Goal: Task Accomplishment & Management: Complete application form

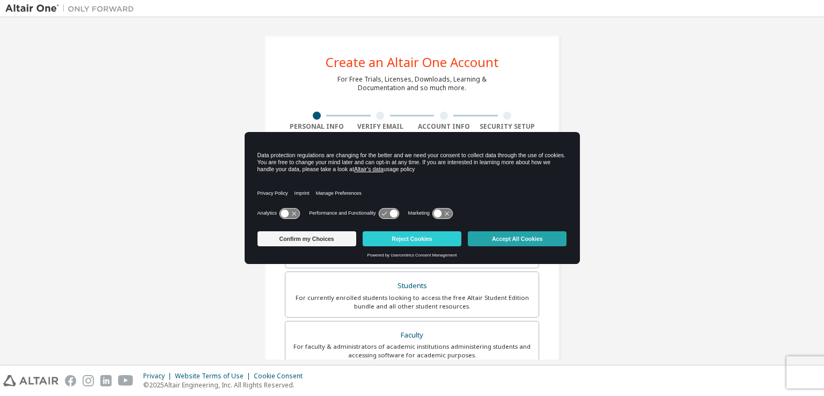
click at [497, 234] on button "Accept All Cookies" at bounding box center [517, 238] width 99 height 15
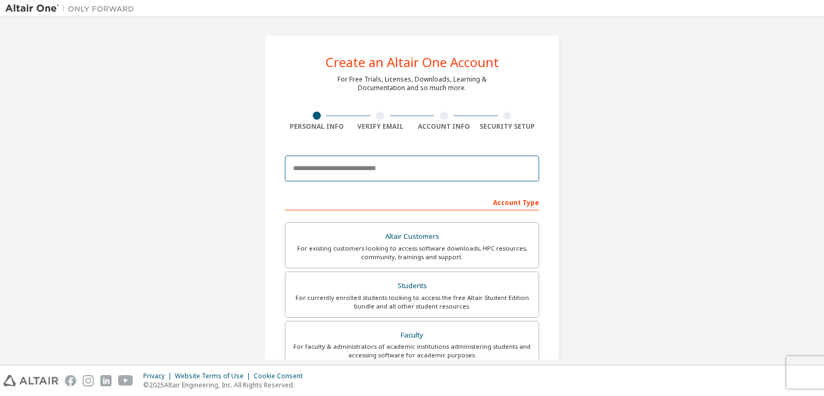
click at [450, 172] on input "email" at bounding box center [412, 168] width 254 height 26
type input "**********"
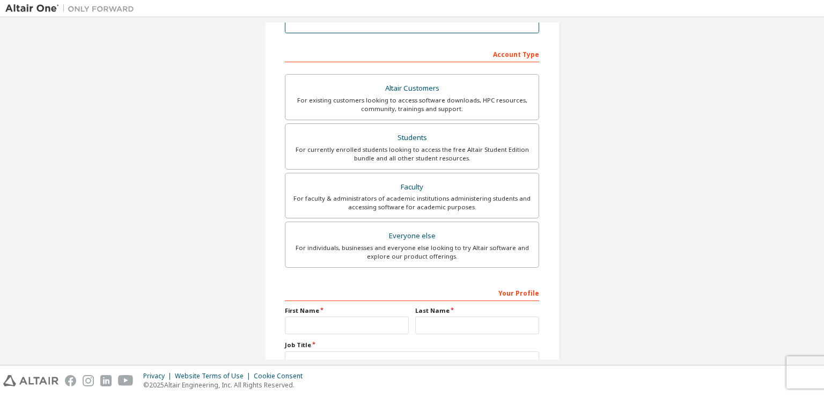
scroll to position [148, 0]
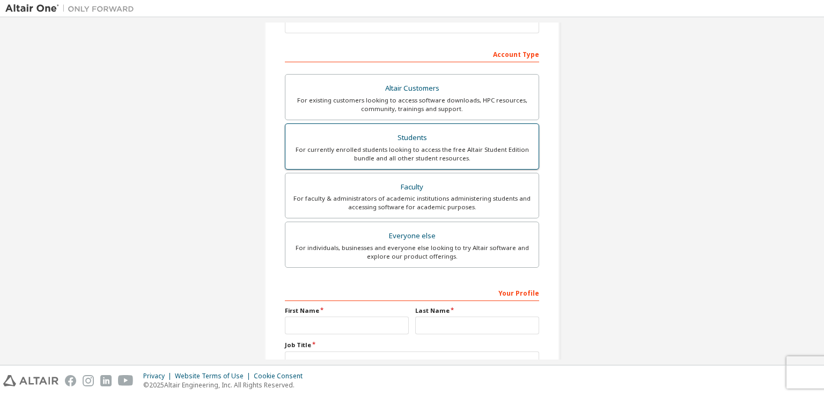
click at [484, 146] on div "For currently enrolled students looking to access the free Altair Student Editi…" at bounding box center [412, 153] width 240 height 17
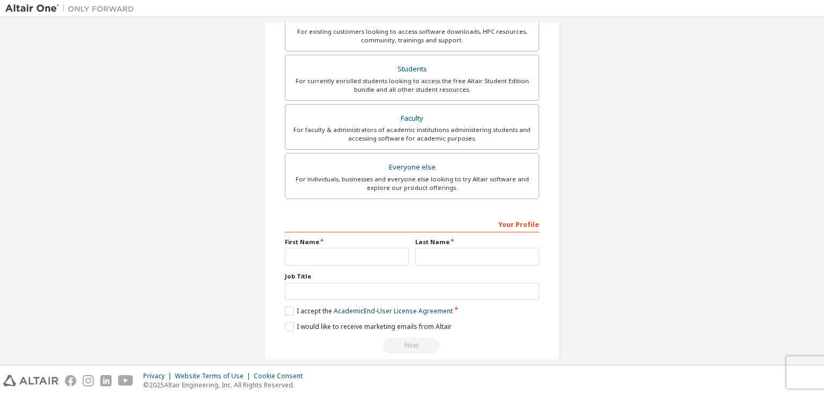
scroll to position [220, 0]
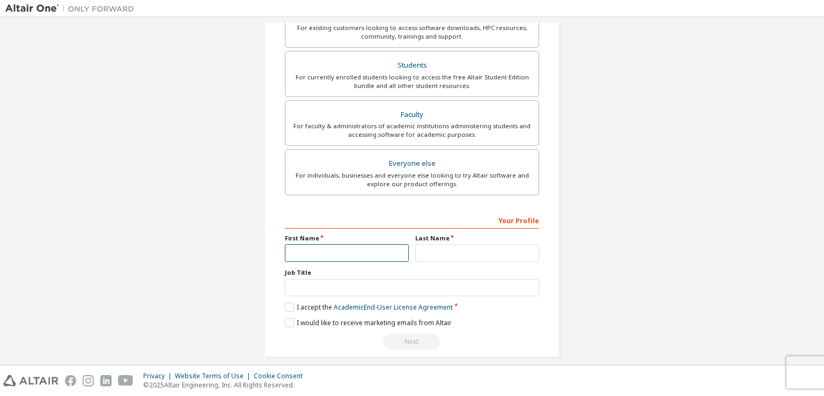
click at [347, 258] on input "text" at bounding box center [347, 253] width 124 height 18
type input "******"
type input "**********"
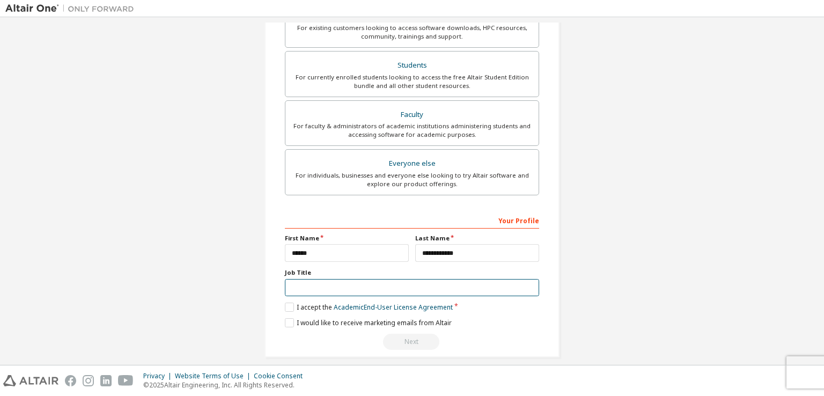
click at [358, 289] on input "text" at bounding box center [412, 288] width 254 height 18
click at [291, 305] on label "I accept the Academic End-User License Agreement" at bounding box center [369, 306] width 168 height 9
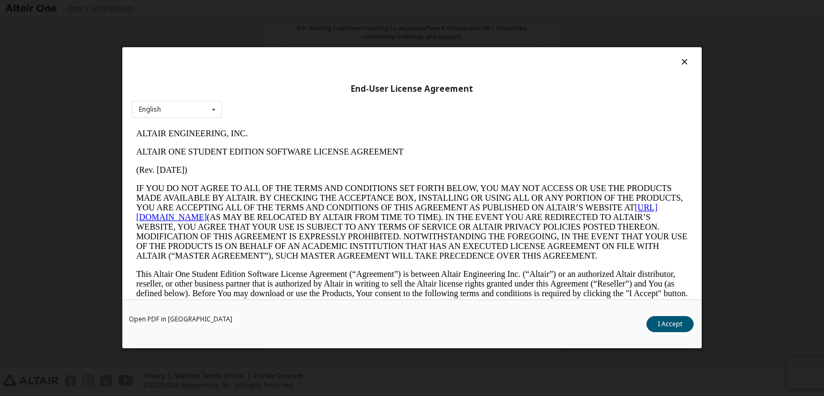
scroll to position [0, 0]
click at [658, 318] on button "I Accept" at bounding box center [669, 324] width 47 height 16
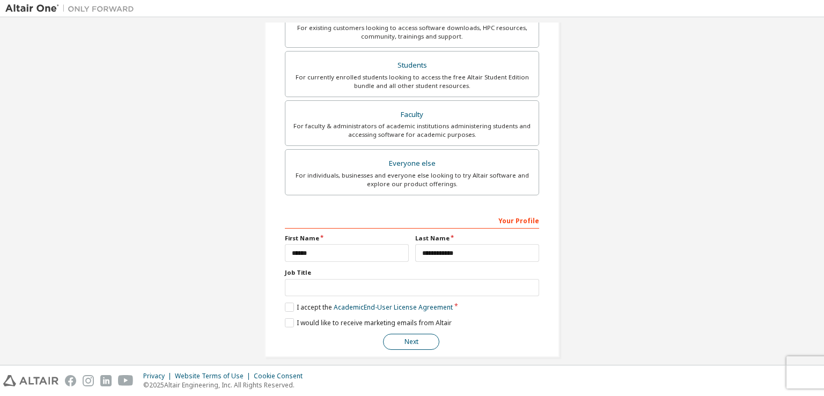
click at [387, 335] on button "Next" at bounding box center [411, 342] width 56 height 16
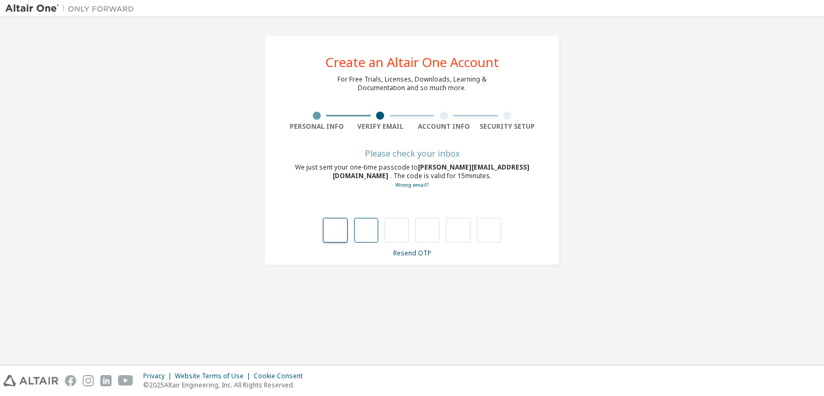
type input "*"
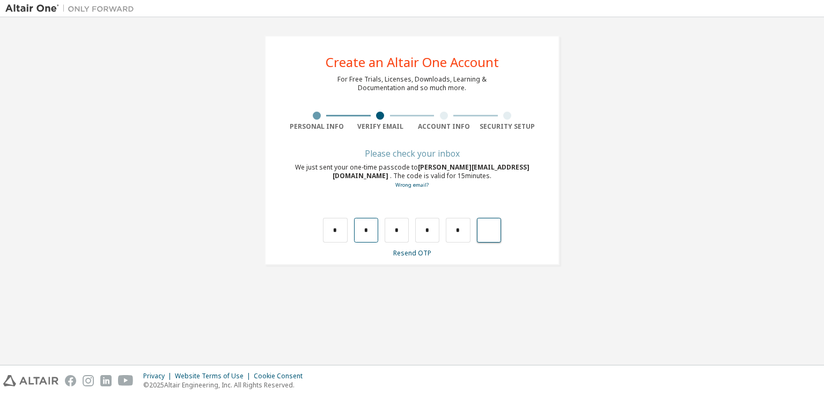
type input "*"
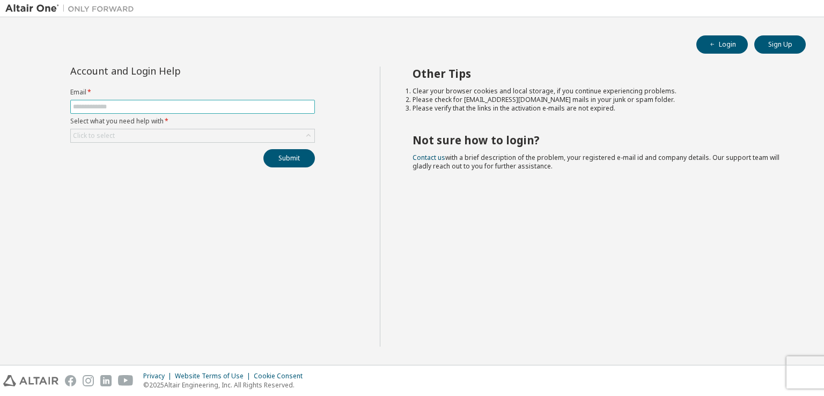
click at [174, 108] on input "text" at bounding box center [192, 106] width 239 height 9
type input "**********"
click at [158, 131] on div "Click to select" at bounding box center [192, 135] width 243 height 13
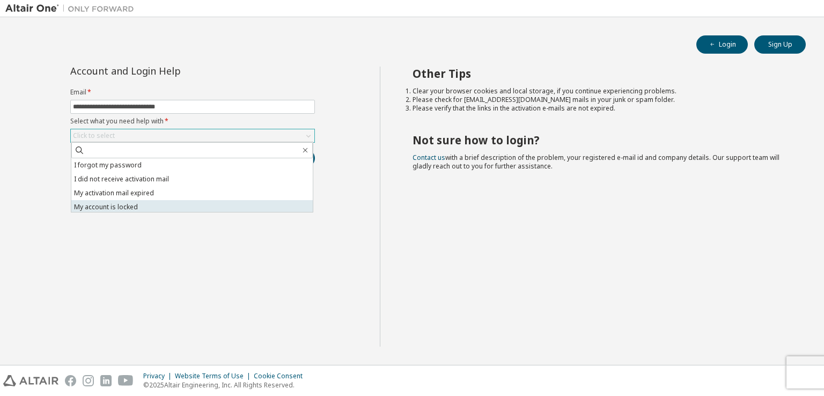
click at [153, 202] on li "My account is locked" at bounding box center [191, 207] width 241 height 14
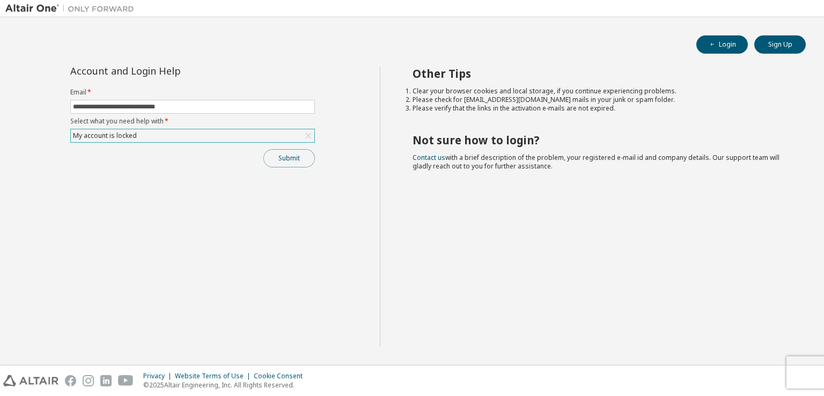
click at [290, 155] on button "Submit" at bounding box center [288, 158] width 51 height 18
